Goal: Task Accomplishment & Management: Use online tool/utility

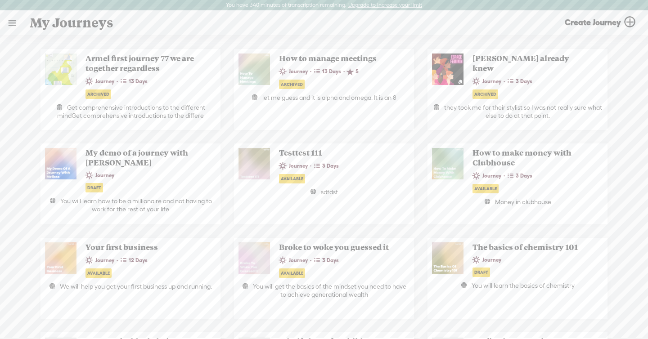
click at [3, 18] on link at bounding box center [11, 22] width 23 height 23
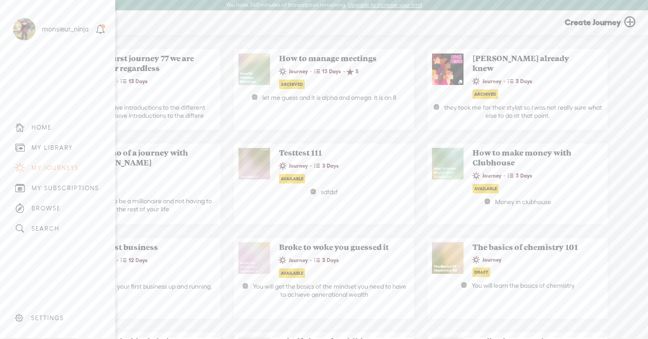
click at [53, 148] on div "MY LIBRARY" at bounding box center [51, 148] width 41 height 8
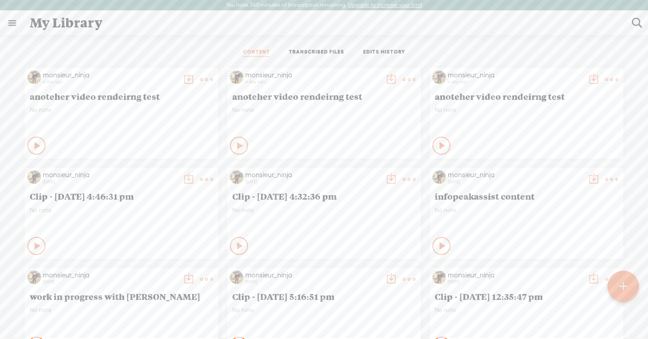
click at [308, 49] on link "TRANSCRIBED FILES" at bounding box center [316, 53] width 55 height 8
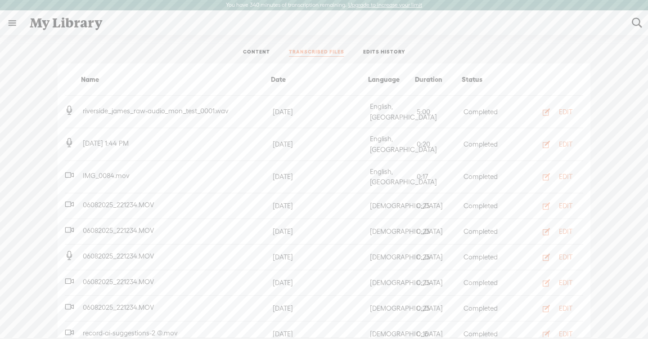
click at [583, 137] on li "EDIT" at bounding box center [556, 144] width 53 height 14
click at [560, 172] on div "EDIT" at bounding box center [565, 176] width 13 height 9
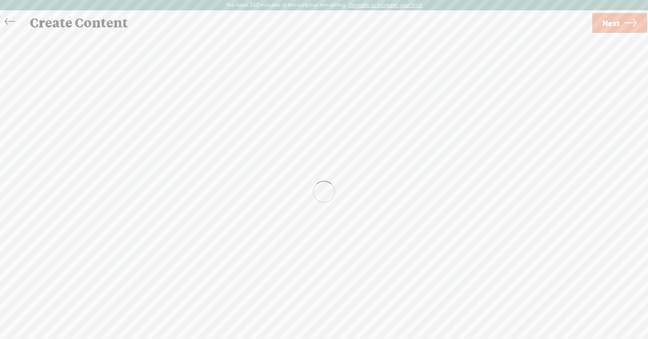
scroll to position [0, 0]
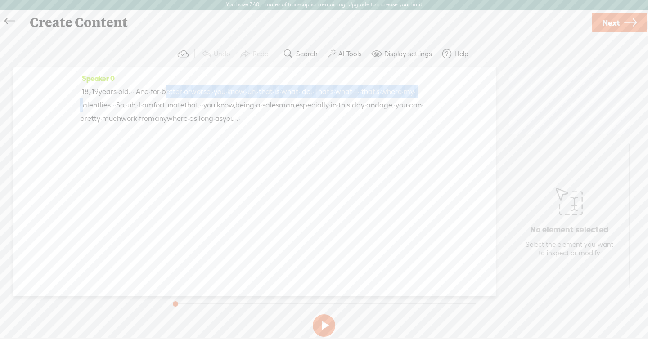
drag, startPoint x: 212, startPoint y: 94, endPoint x: 225, endPoint y: 107, distance: 18.2
click at [225, 106] on div "· · 18, · 19 years · old. · · · And · for · better · or worse, · you · know, · …" at bounding box center [254, 105] width 348 height 40
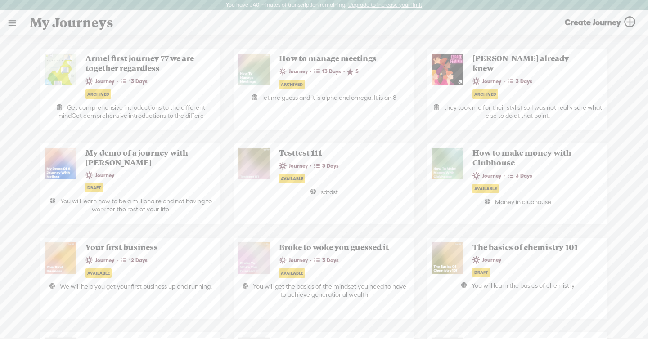
click at [16, 25] on link at bounding box center [11, 22] width 23 height 23
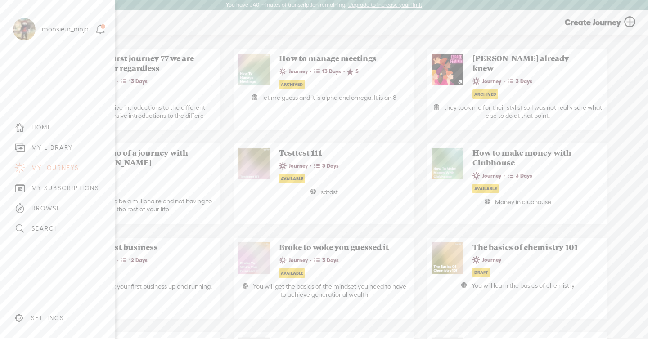
click at [58, 144] on div "MY LIBRARY" at bounding box center [51, 148] width 41 height 8
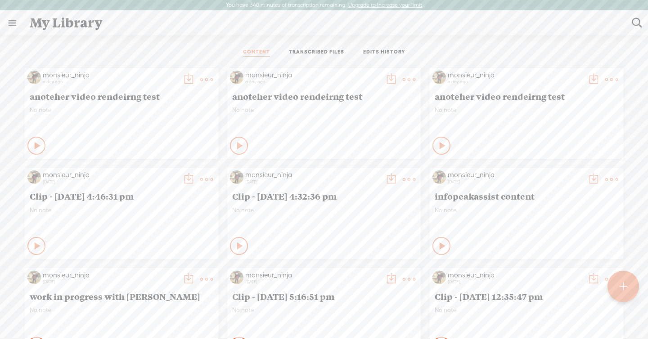
click at [632, 285] on div at bounding box center [622, 286] width 31 height 31
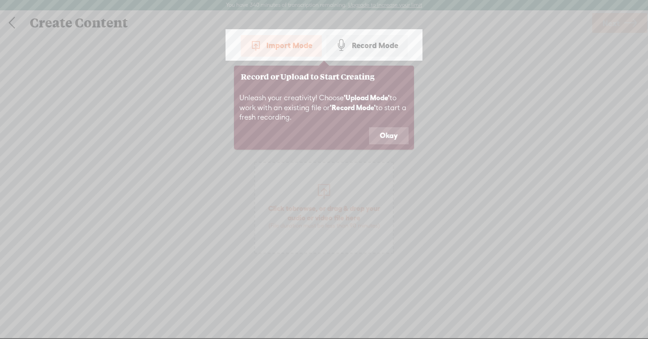
click at [333, 213] on icon at bounding box center [324, 169] width 648 height 339
click at [381, 137] on button "Okay" at bounding box center [389, 135] width 40 height 17
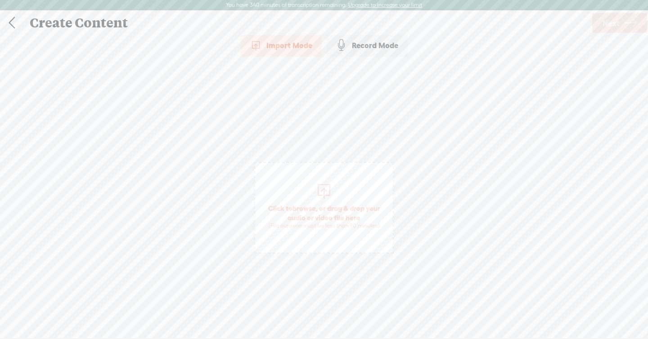
click at [369, 198] on span "Click to browse , or drag & drop your audio or video file here (File duration m…" at bounding box center [323, 208] width 139 height 92
click at [390, 49] on div "Record Mode" at bounding box center [366, 45] width 81 height 22
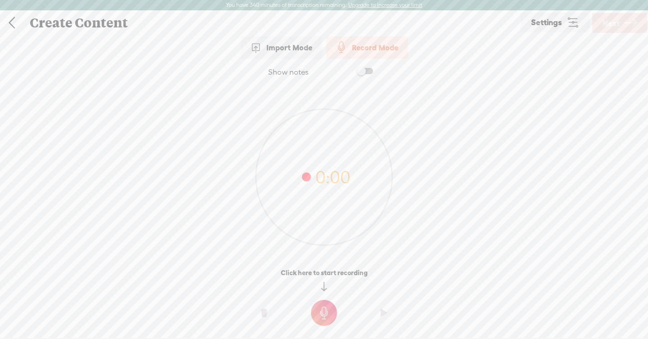
click at [320, 312] on t at bounding box center [324, 313] width 26 height 26
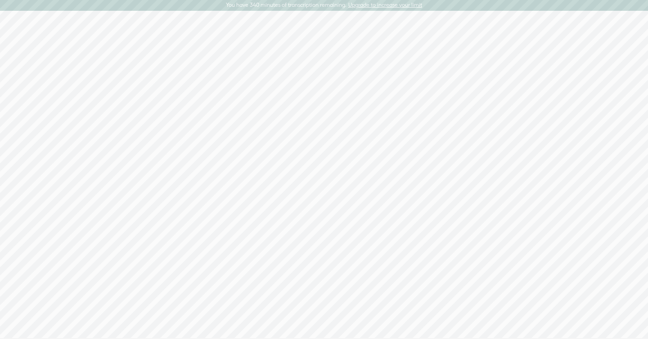
click at [318, 314] on div "3" at bounding box center [324, 191] width 648 height 287
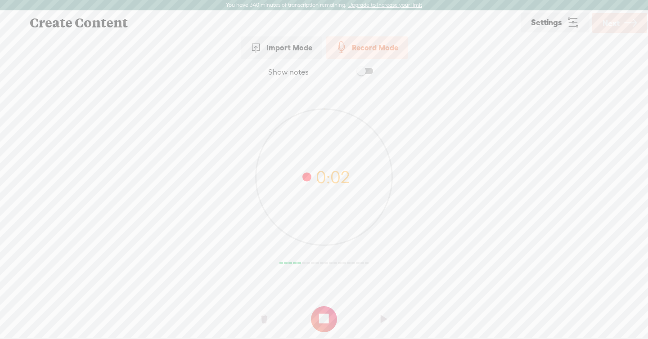
click at [329, 315] on t at bounding box center [324, 319] width 26 height 26
click at [630, 22] on icon at bounding box center [630, 23] width 13 height 23
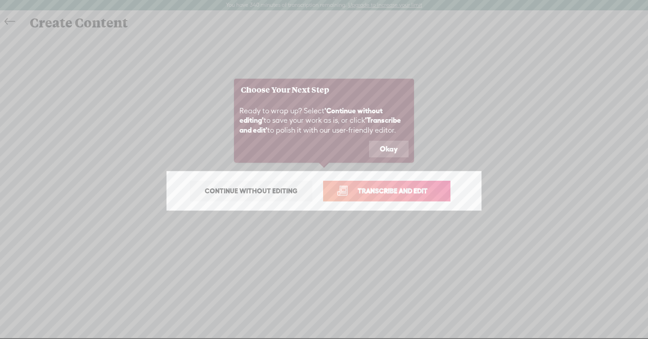
click at [386, 152] on button "Okay" at bounding box center [389, 149] width 40 height 17
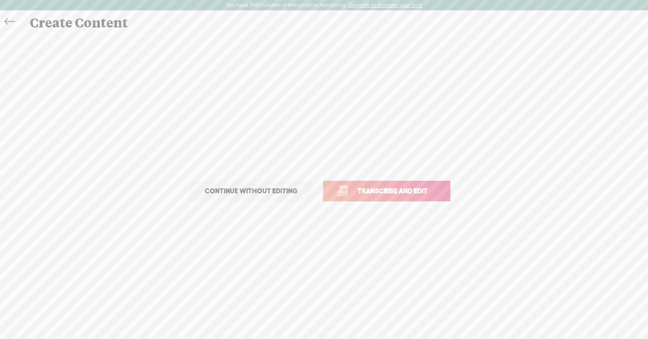
click at [386, 190] on span "Transcribe and edit" at bounding box center [392, 191] width 89 height 10
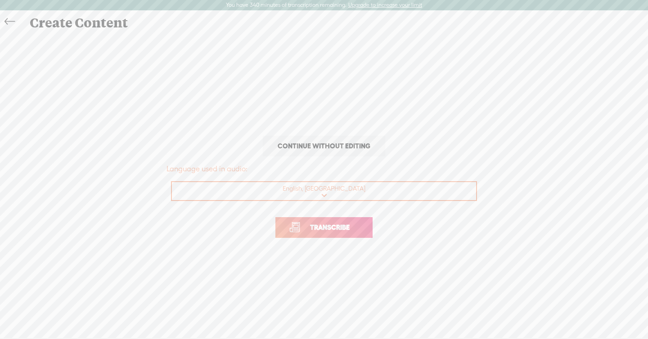
click at [356, 231] on span "Transcribe" at bounding box center [329, 227] width 58 height 10
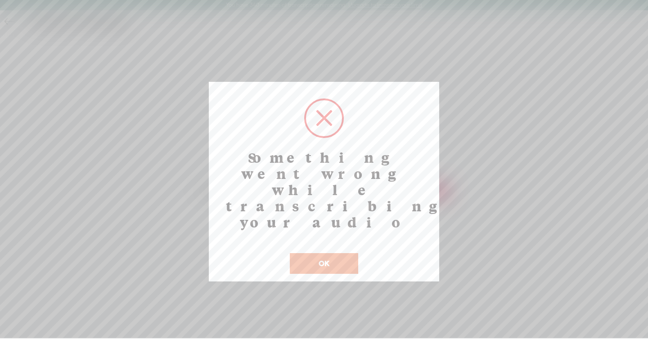
click at [337, 253] on button "OK" at bounding box center [324, 263] width 68 height 21
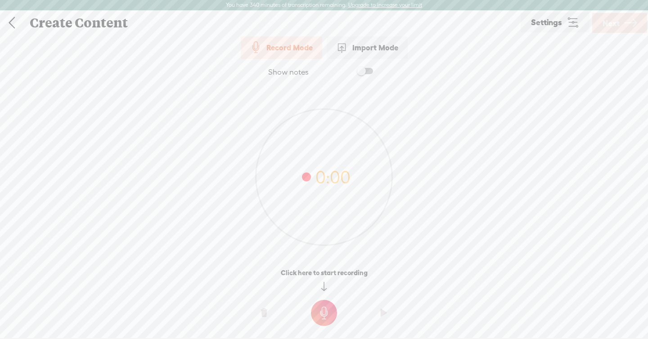
click at [328, 309] on t at bounding box center [324, 313] width 26 height 26
click at [330, 320] on t at bounding box center [324, 319] width 26 height 26
click at [630, 28] on icon at bounding box center [630, 23] width 13 height 23
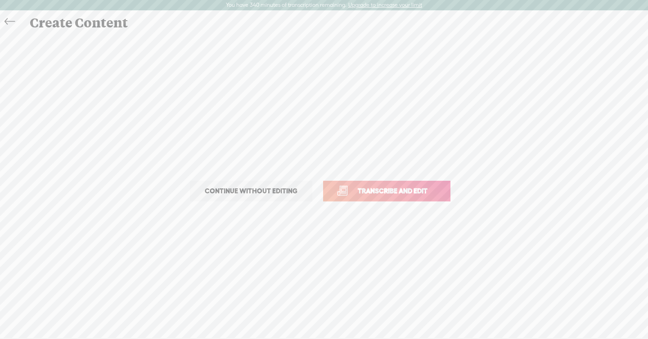
click at [421, 194] on span "Transcribe and edit" at bounding box center [392, 191] width 89 height 10
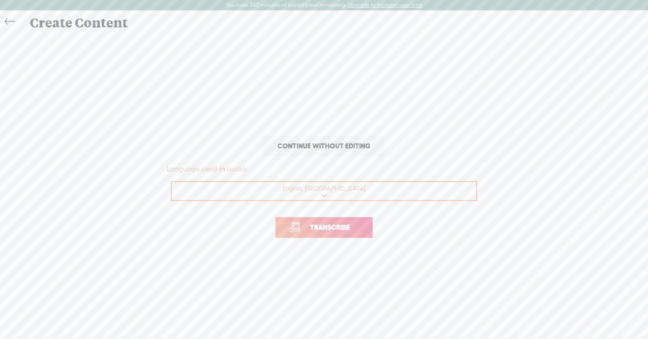
click at [368, 220] on link "Transcribe" at bounding box center [323, 227] width 97 height 21
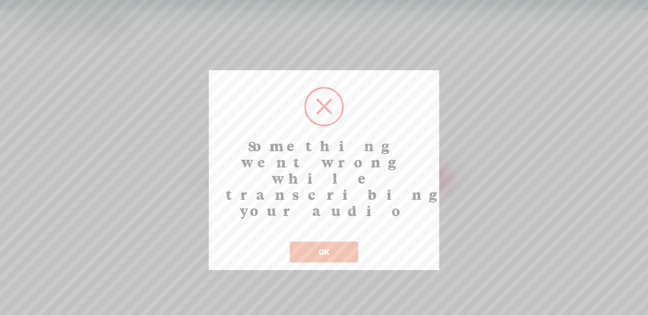
click at [342, 242] on button "OK" at bounding box center [324, 252] width 68 height 21
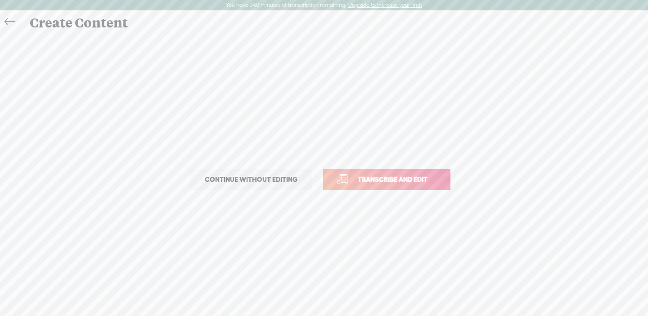
click at [410, 182] on span "Transcribe and edit" at bounding box center [392, 179] width 89 height 10
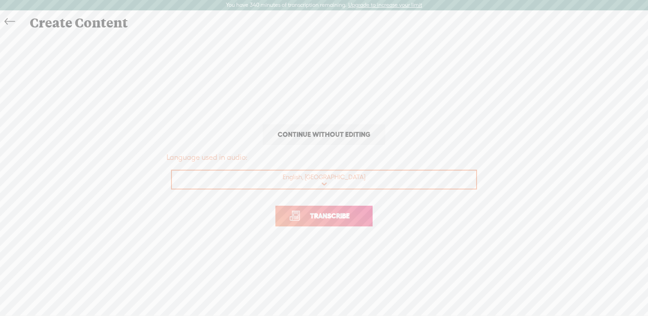
click at [361, 209] on link "Transcribe" at bounding box center [323, 216] width 97 height 21
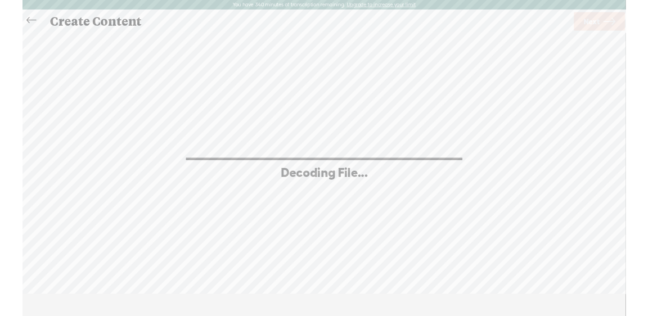
scroll to position [0, 0]
